Goal: Communication & Community: Ask a question

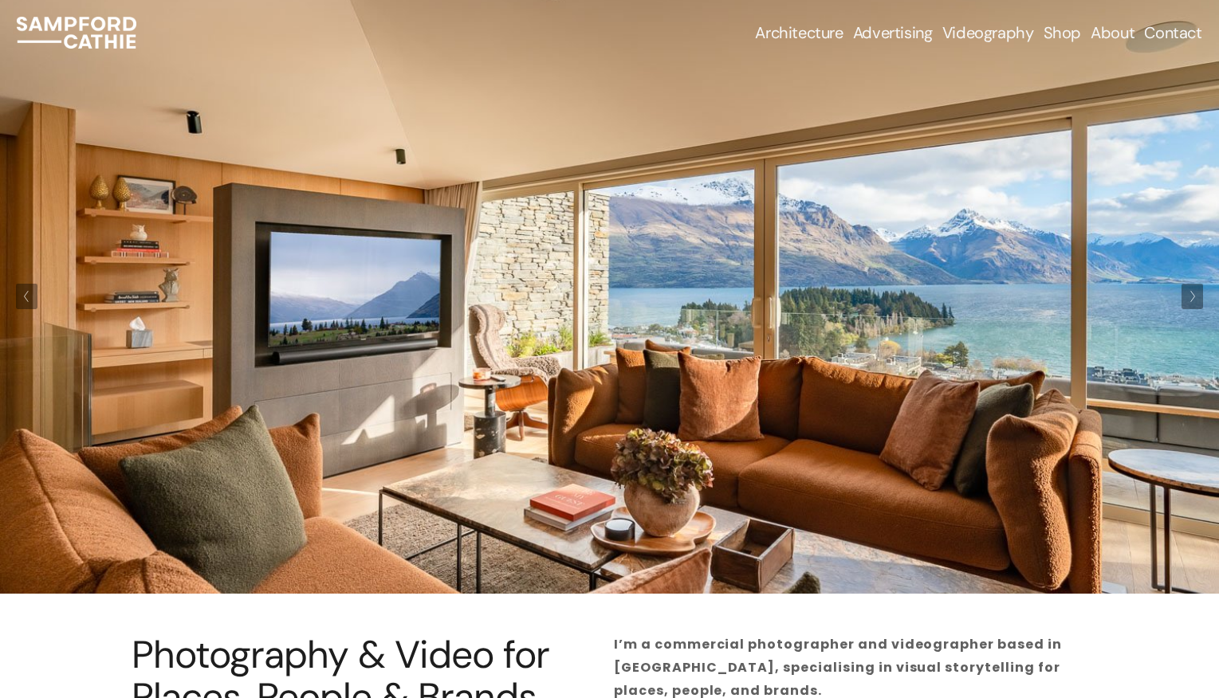
click at [1175, 33] on link "Contact" at bounding box center [1172, 33] width 57 height 22
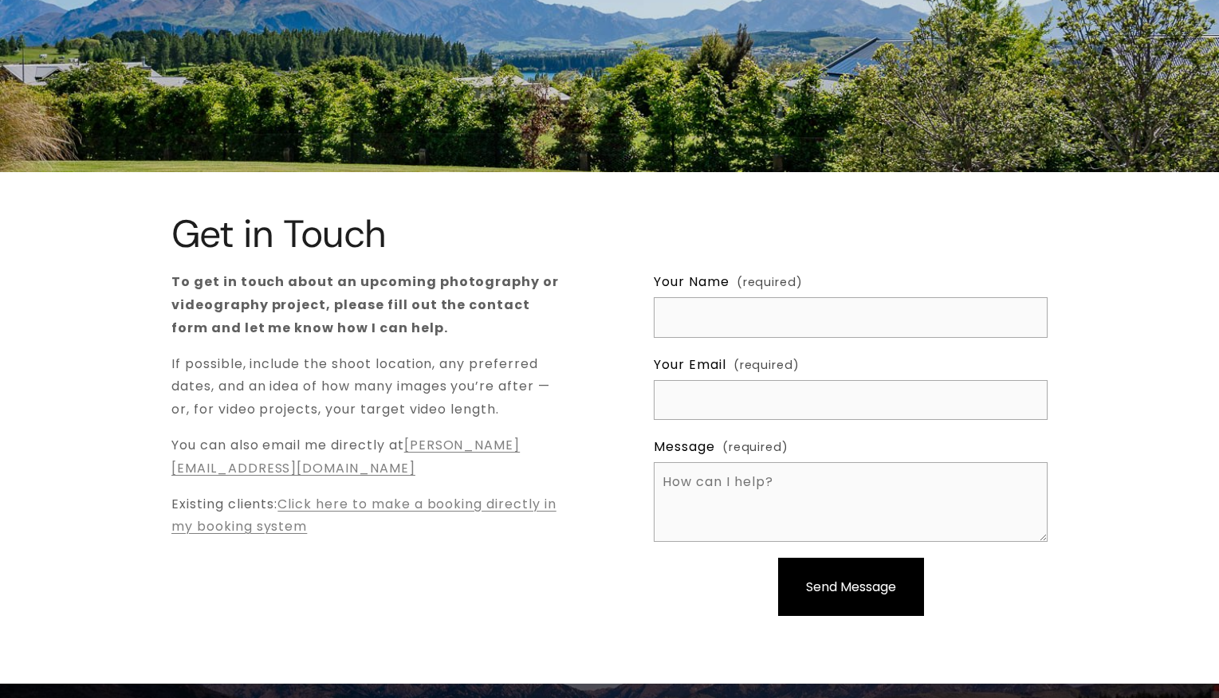
scroll to position [104, 0]
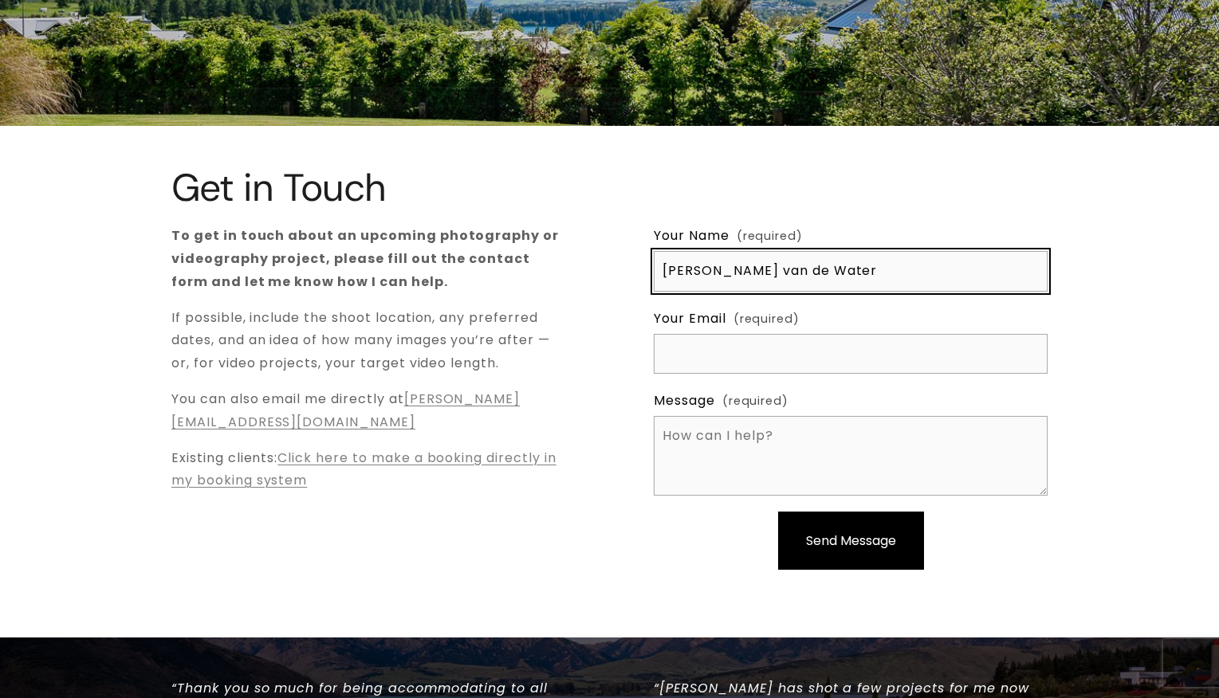
type input "Anna van de Water"
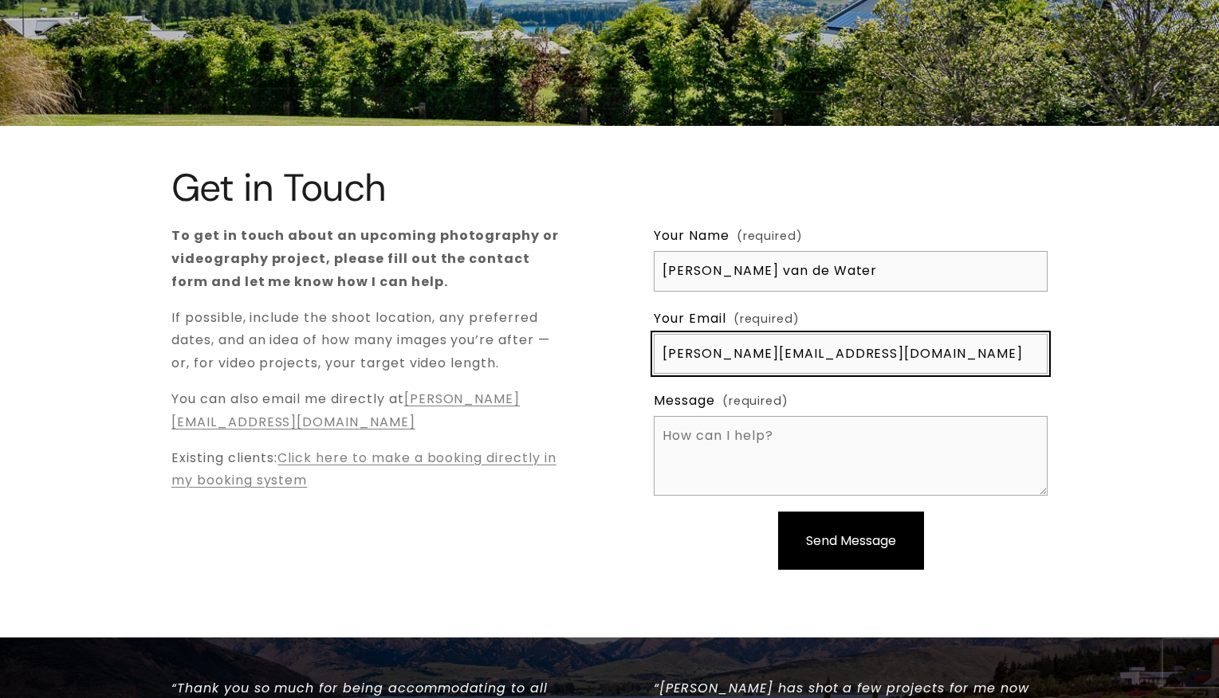
type input "anna@pembrokepm.nz"
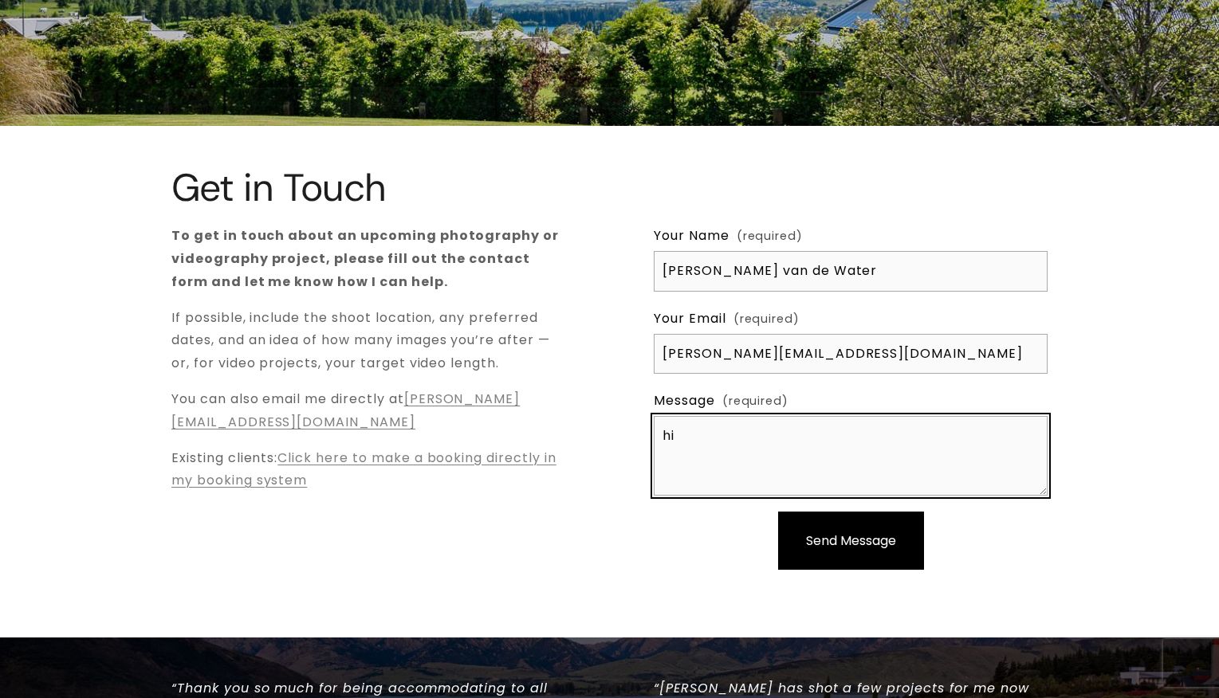
type textarea "h"
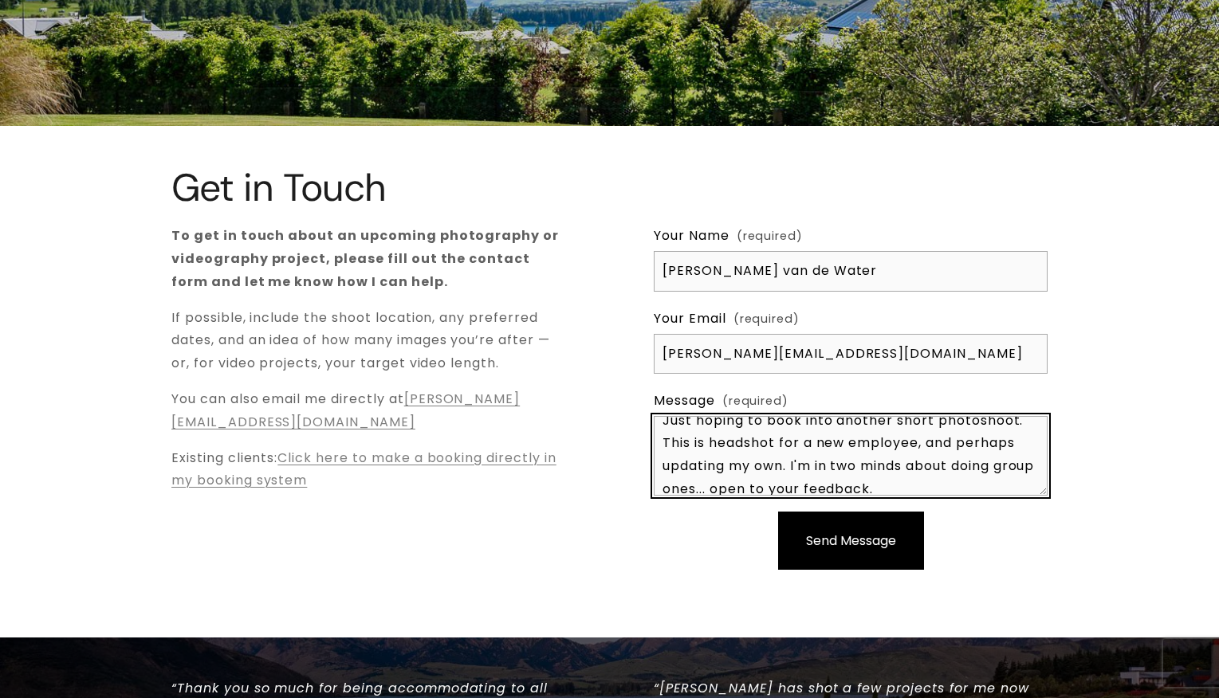
scroll to position [107, 0]
click at [847, 477] on textarea "Hi Sam, How's things with you? Just hoping to book into another short photoshoo…" at bounding box center [851, 456] width 394 height 80
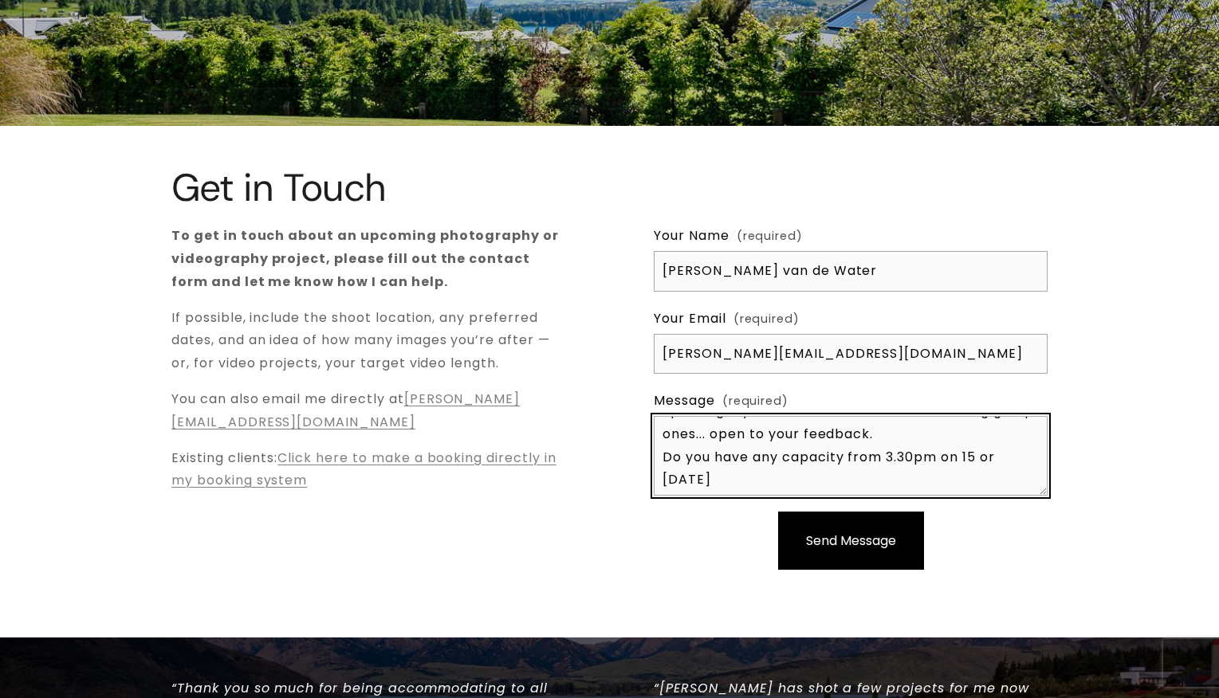
scroll to position [139, 0]
click at [819, 464] on textarea "Hi Sam, How's things with you? Just hoping to book into another short photoshoo…" at bounding box center [851, 456] width 394 height 80
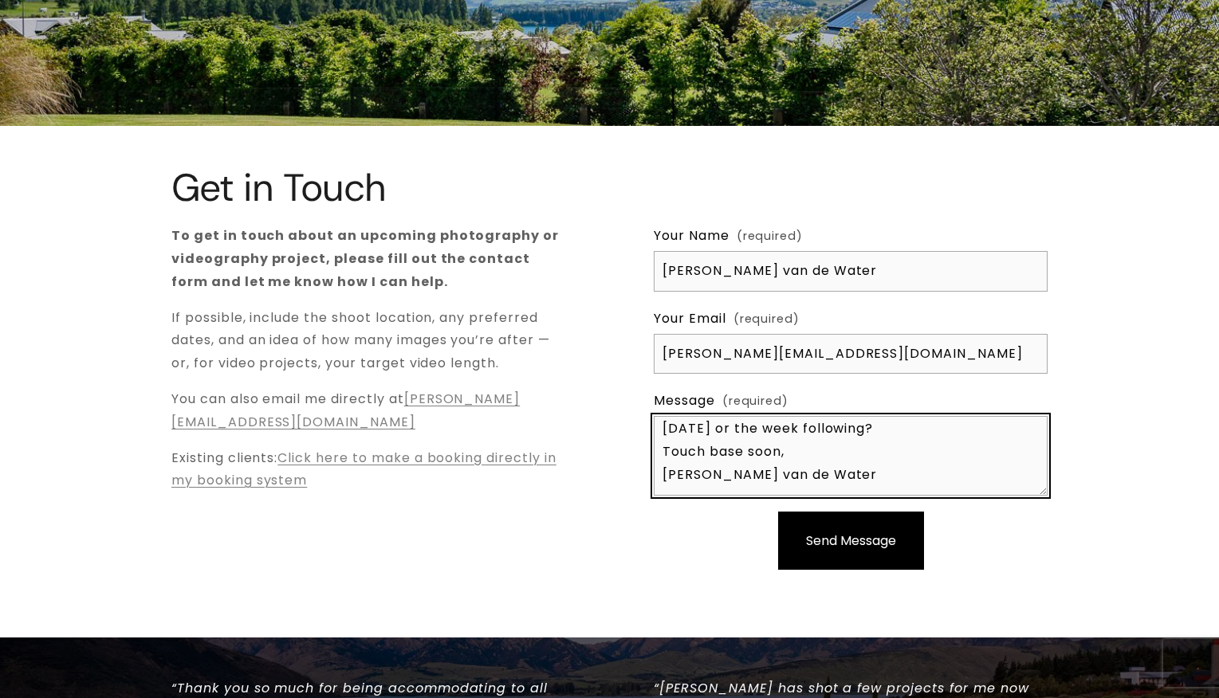
scroll to position [183, 0]
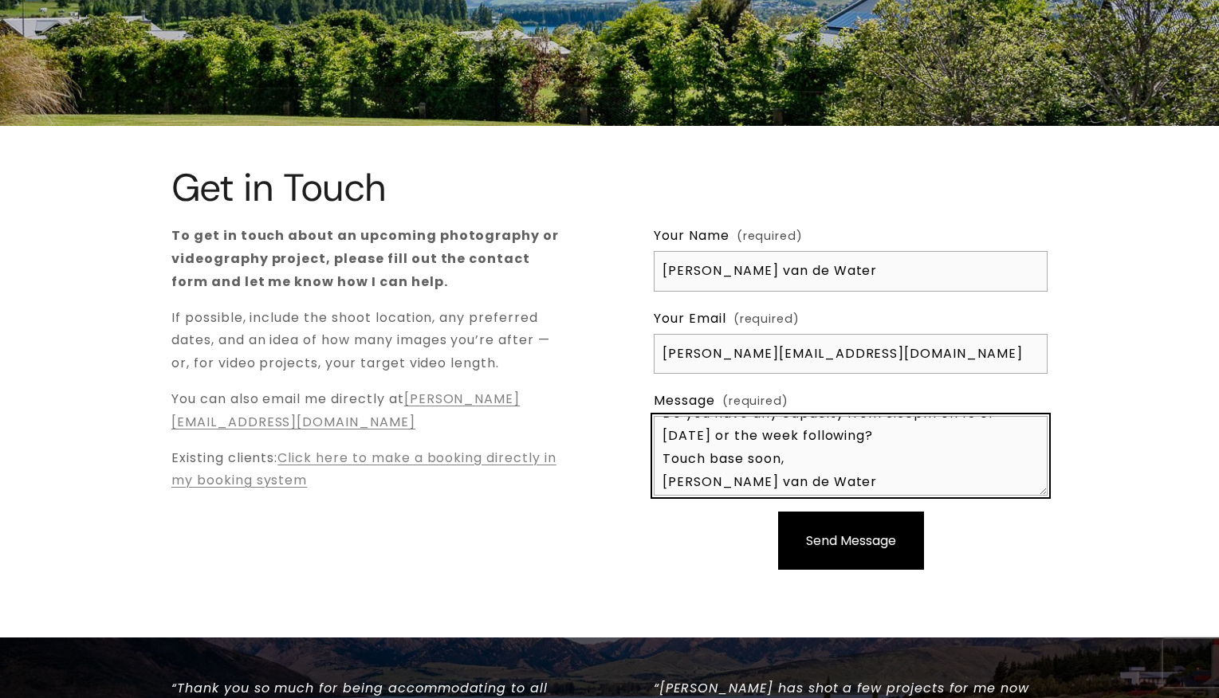
type textarea "Hi Sam, How's things with you? Just hoping to book into another short photoshoo…"
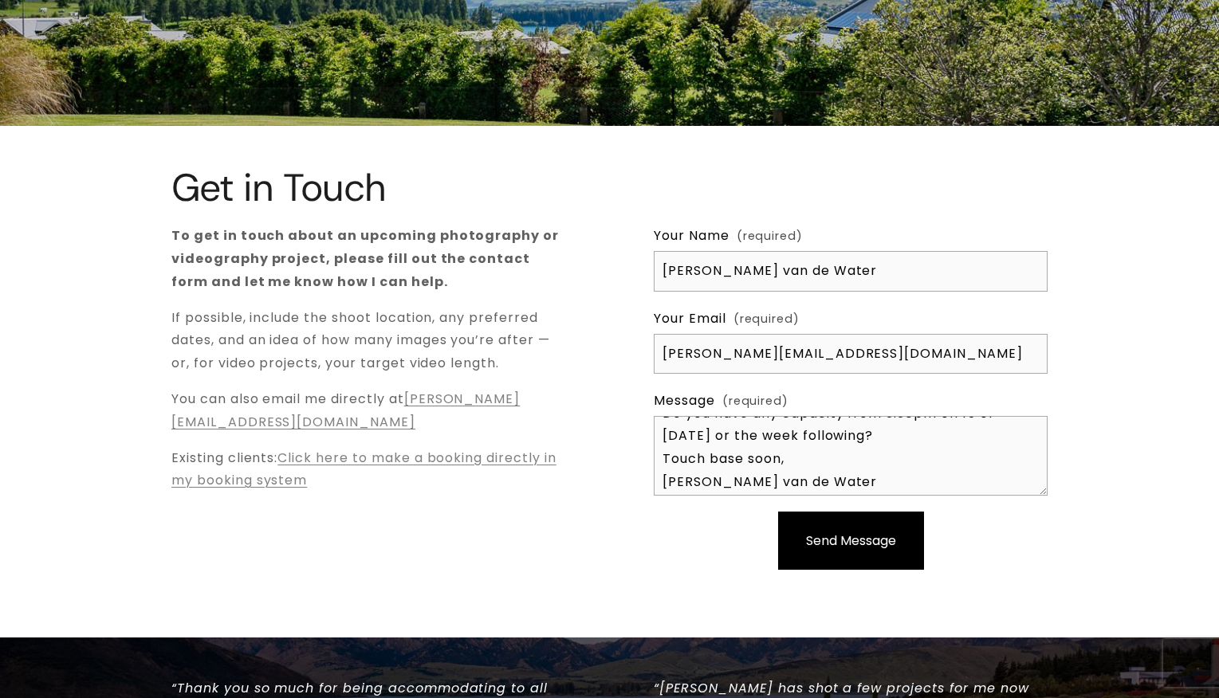
click at [863, 557] on button "Send Message Send Message" at bounding box center [851, 541] width 146 height 58
